Goal: Task Accomplishment & Management: Use online tool/utility

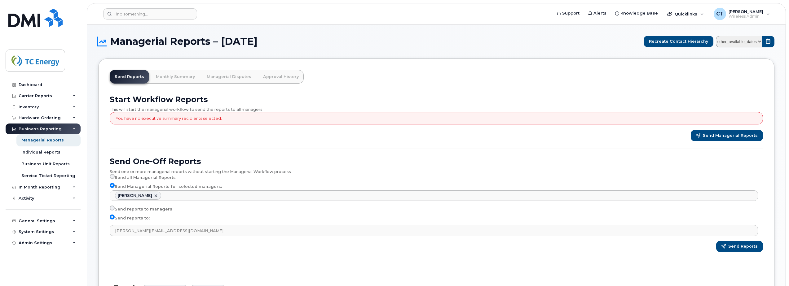
select select "ecb9c8b3-f82b-4416-bfd4-0c48b241fccb"
click at [40, 104] on div "Inventory" at bounding box center [43, 107] width 75 height 11
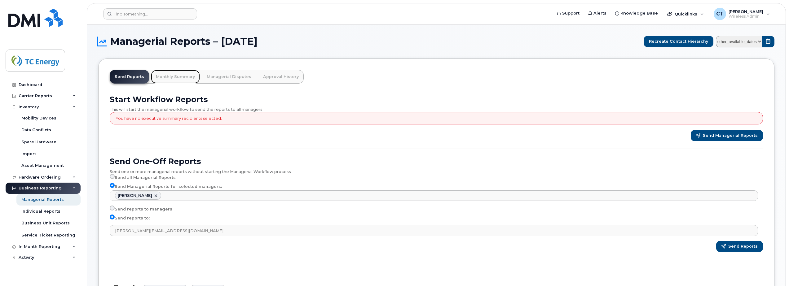
click at [173, 76] on link "Monthly Summary" at bounding box center [175, 77] width 49 height 14
click at [40, 117] on div "Mobility Devices" at bounding box center [38, 119] width 35 height 6
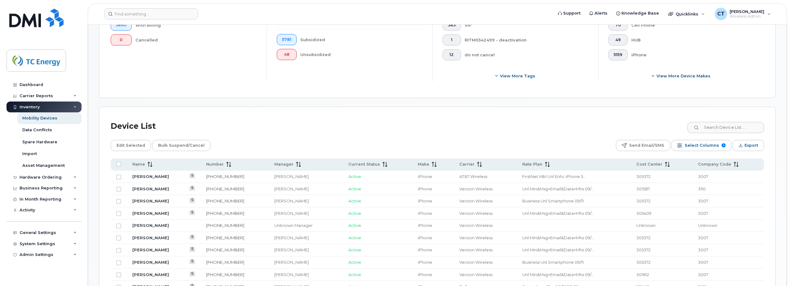
scroll to position [217, 0]
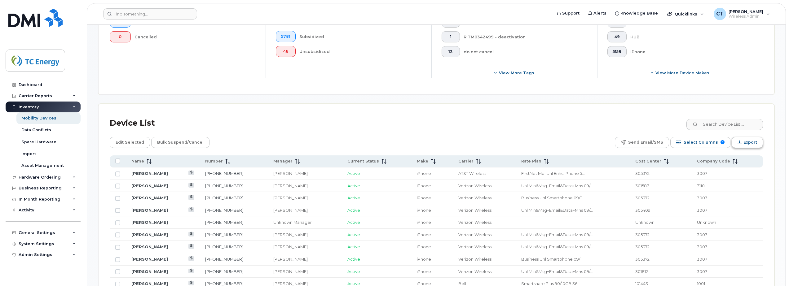
click at [744, 140] on span "Export" at bounding box center [750, 142] width 14 height 9
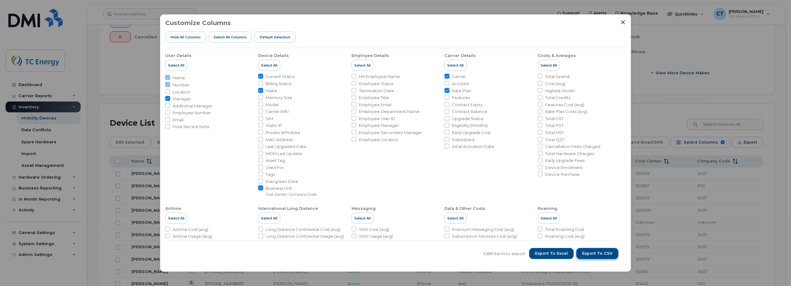
click at [589, 253] on span "Export to CSV" at bounding box center [597, 254] width 30 height 6
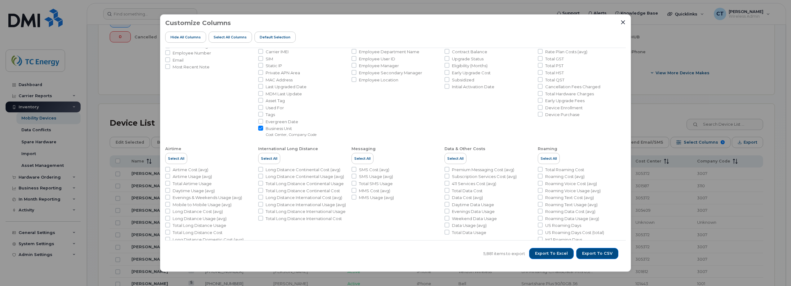
scroll to position [0, 0]
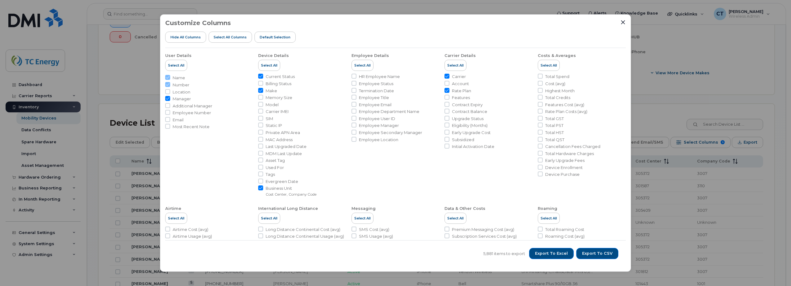
drag, startPoint x: 477, startPoint y: 118, endPoint x: 473, endPoint y: 123, distance: 6.6
click at [477, 118] on span "Upgrade Status" at bounding box center [468, 119] width 32 height 6
click at [449, 118] on input "Upgrade Status" at bounding box center [446, 118] width 5 height 5
checkbox input "true"
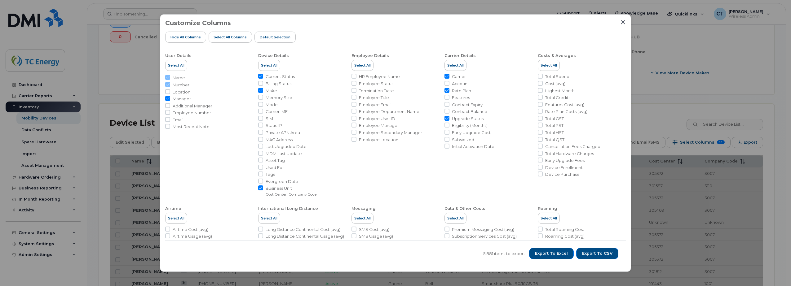
click at [456, 126] on span "Eligibility (Months)" at bounding box center [470, 126] width 36 height 6
click at [449, 126] on input "Eligibility (Months)" at bounding box center [446, 125] width 5 height 5
checkbox input "true"
click at [452, 134] on span "Early Upgrade Cost" at bounding box center [471, 133] width 39 height 6
click at [449, 134] on input "Early Upgrade Cost" at bounding box center [446, 132] width 5 height 5
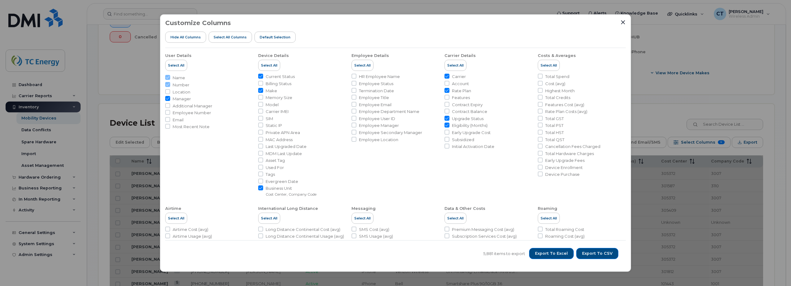
checkbox input "true"
click at [466, 110] on span "Contract Balance" at bounding box center [469, 112] width 35 height 6
click at [449, 110] on input "Contract Balance" at bounding box center [446, 111] width 5 height 5
checkbox input "true"
click at [466, 104] on span "Contract Expiry" at bounding box center [467, 105] width 31 height 6
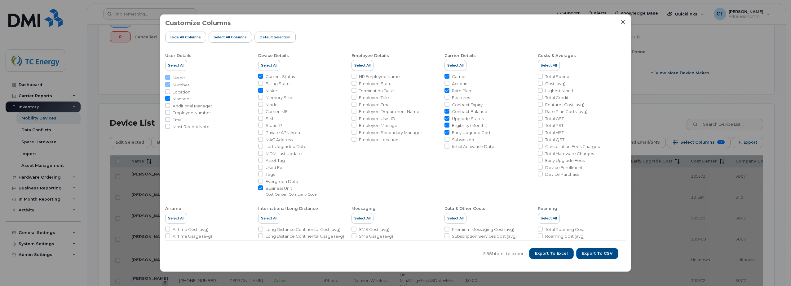
click at [449, 104] on input "Contract Expiry" at bounding box center [446, 104] width 5 height 5
checkbox input "true"
click at [602, 253] on span "Export to CSV" at bounding box center [597, 254] width 30 height 6
